Goal: Find specific page/section: Find specific page/section

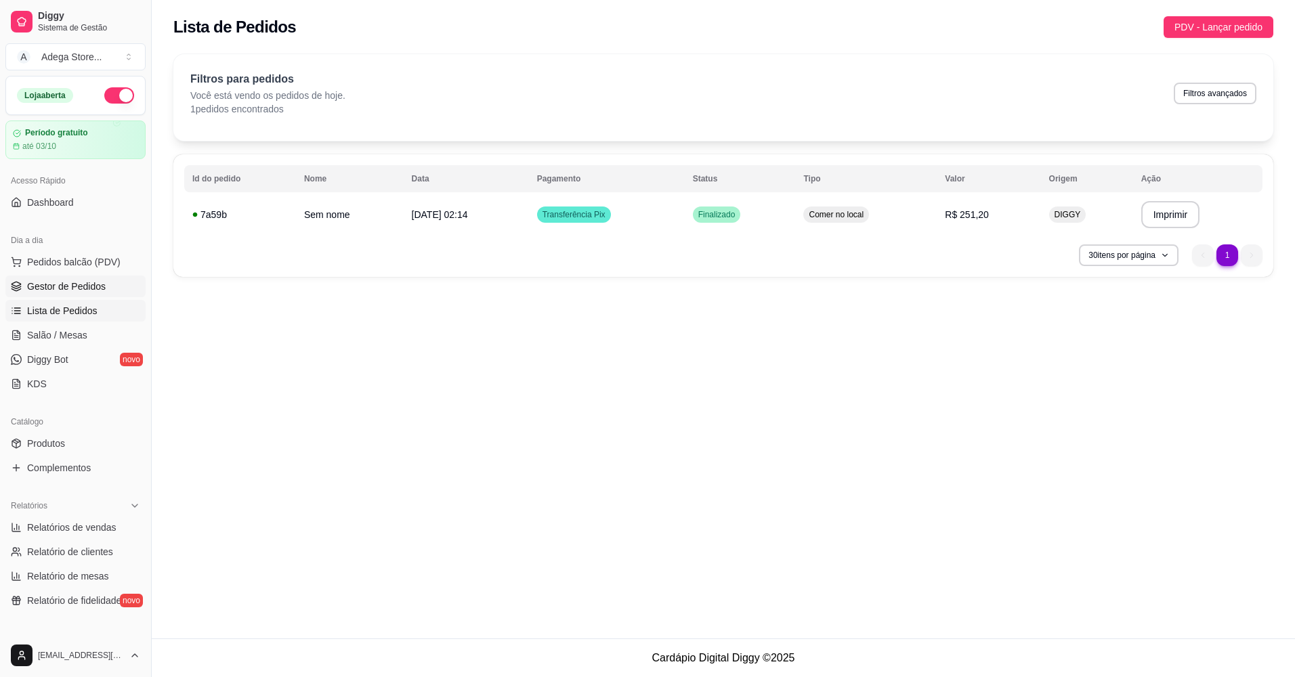
click at [92, 285] on span "Gestor de Pedidos" at bounding box center [66, 287] width 79 height 14
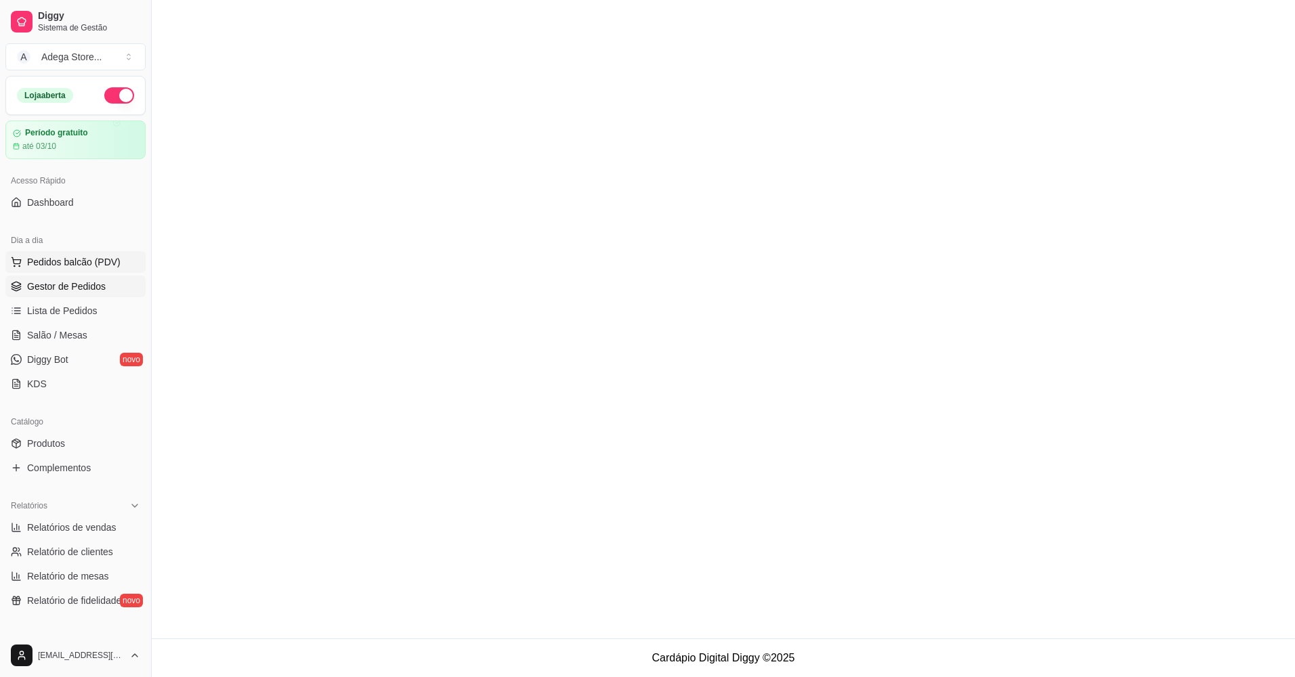
click at [72, 259] on span "Pedidos balcão (PDV)" at bounding box center [73, 262] width 93 height 14
